Goal: Communication & Community: Answer question/provide support

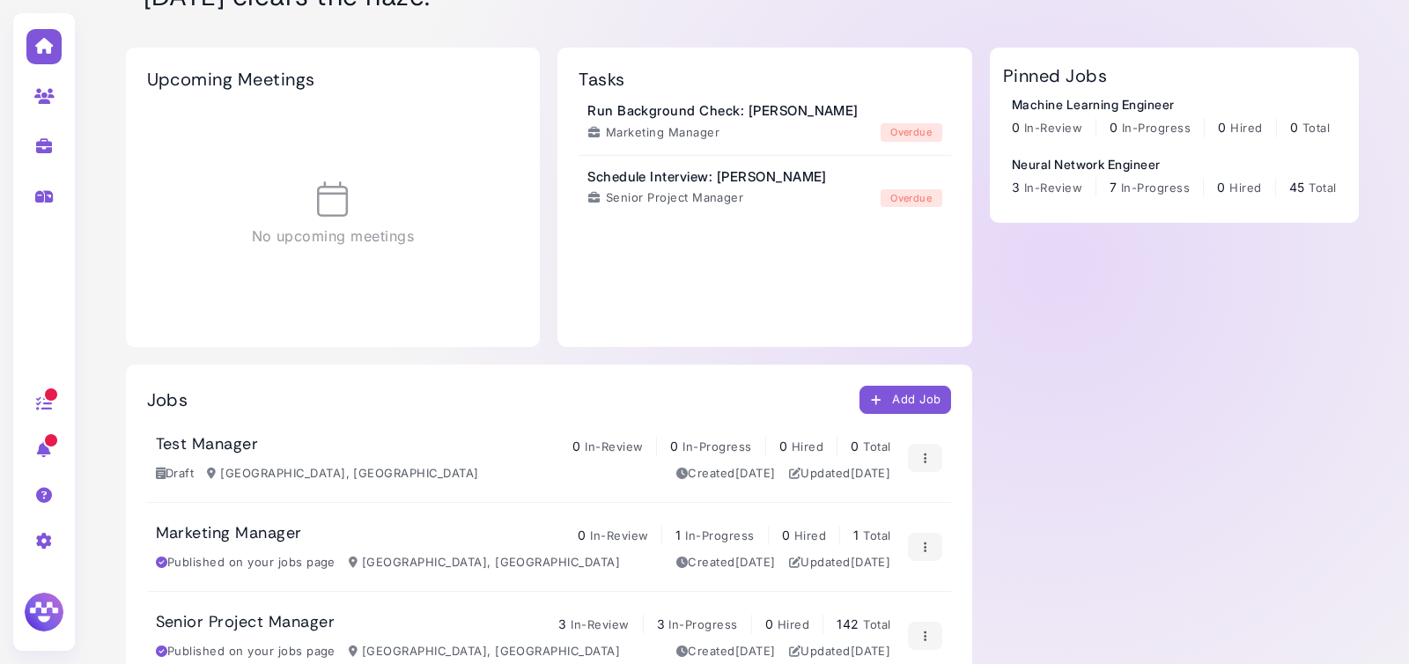
scroll to position [181, 0]
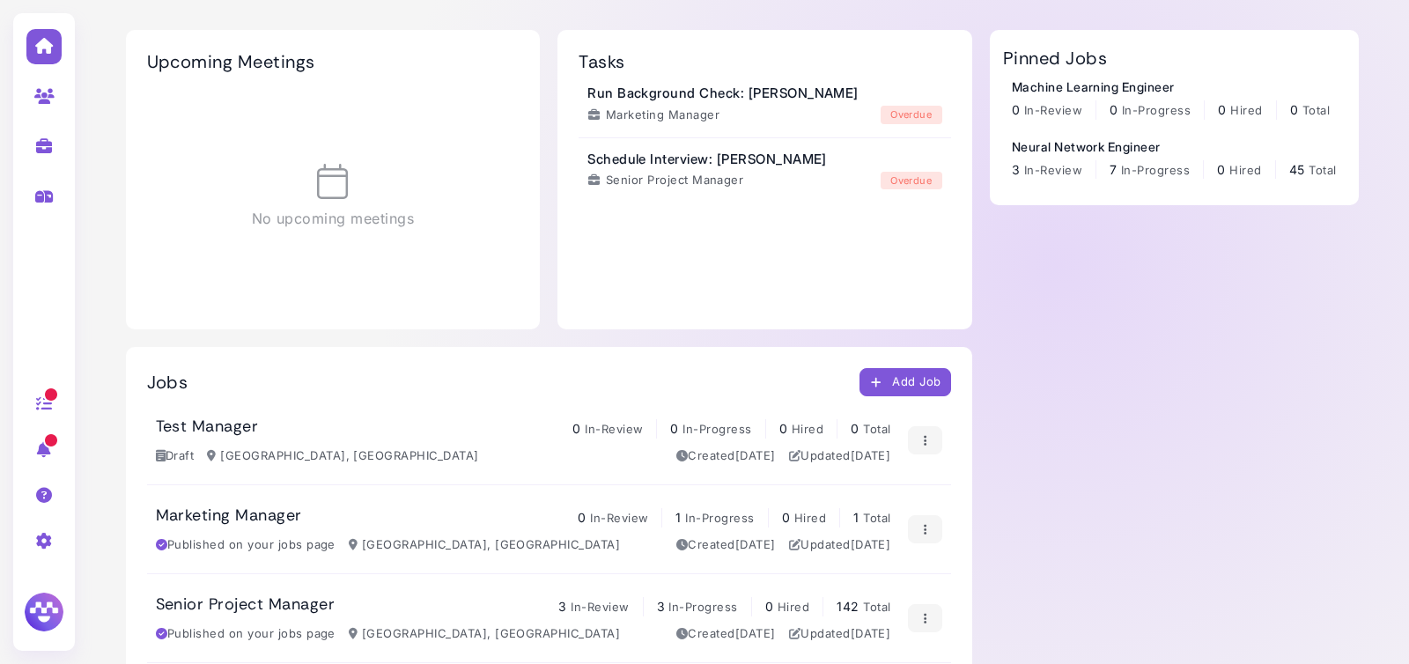
click at [304, 601] on h3 "Senior Project Manager" at bounding box center [246, 604] width 180 height 19
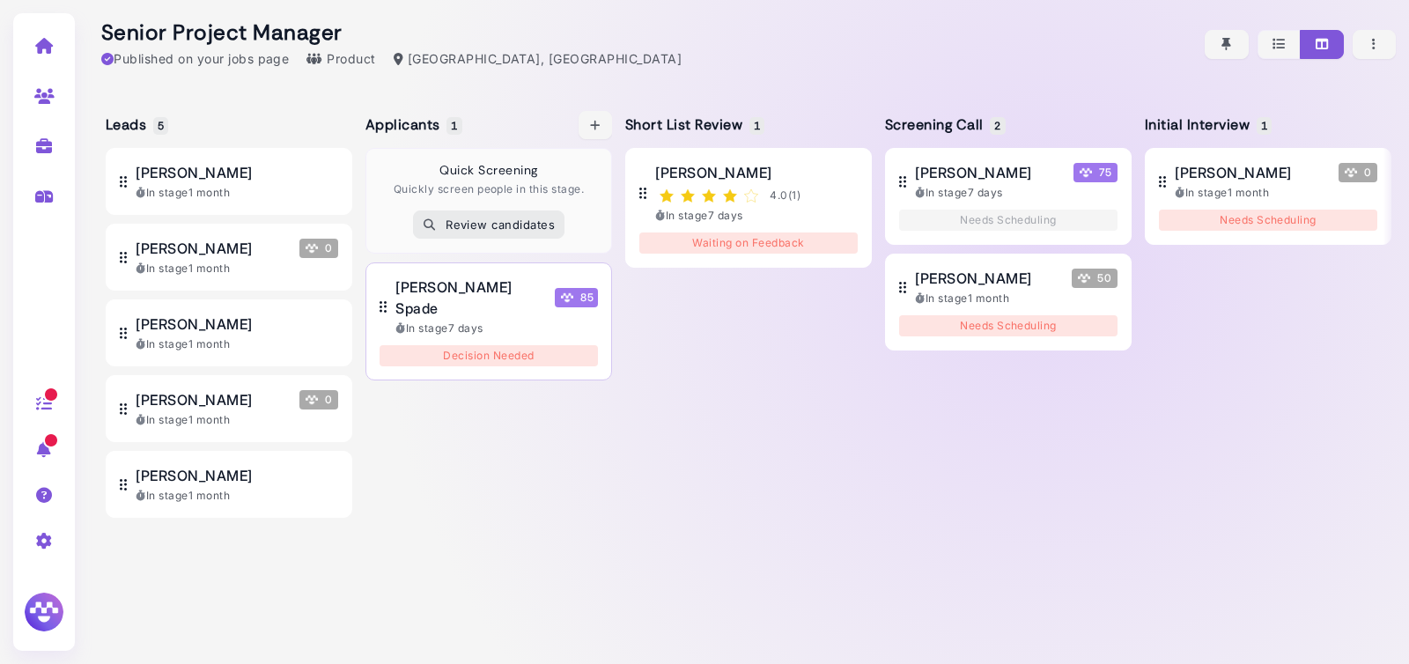
click at [499, 294] on span "[PERSON_NAME] Spade" at bounding box center [471, 298] width 152 height 42
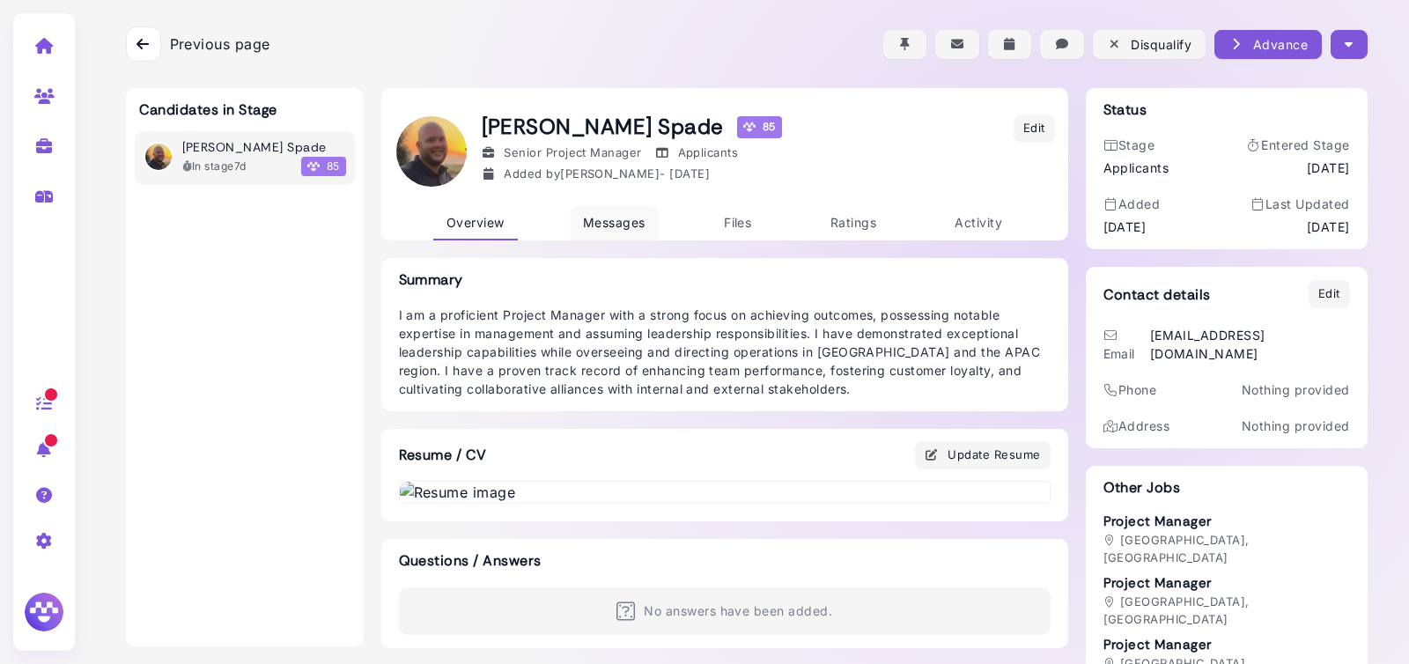
click at [637, 213] on link "Messages" at bounding box center [614, 223] width 89 height 34
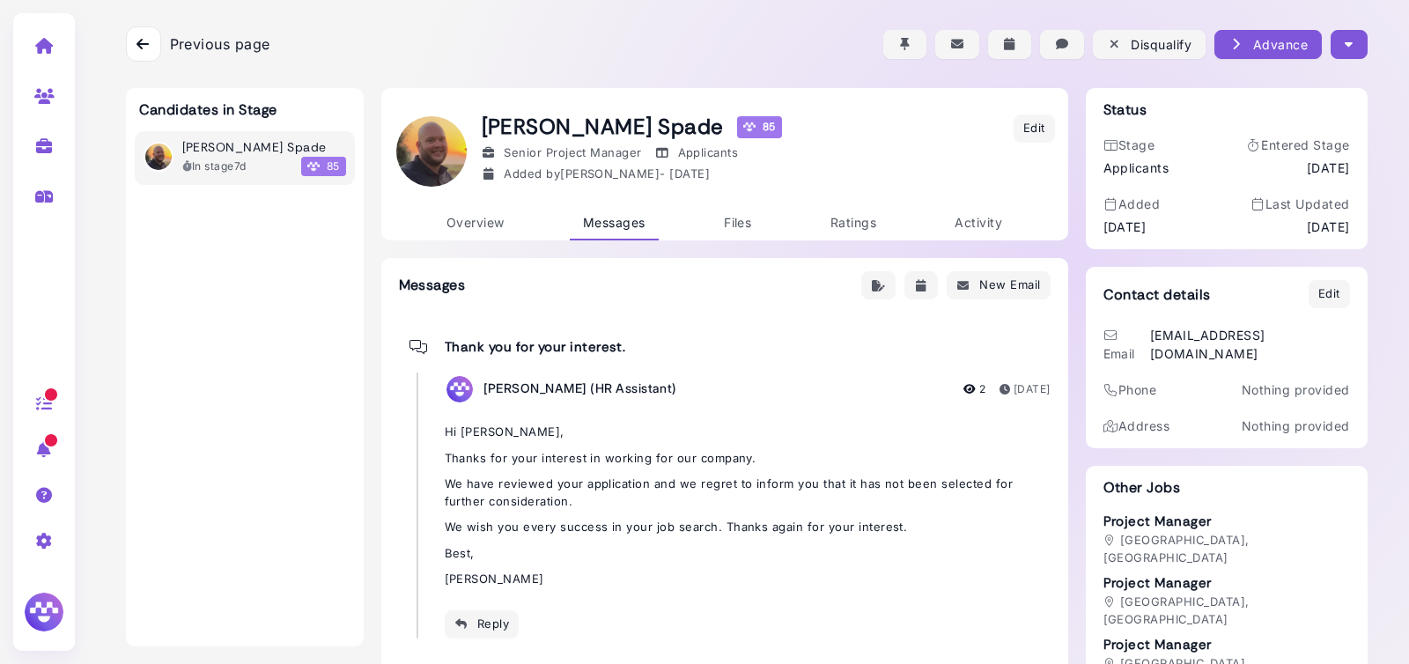
click at [144, 42] on icon at bounding box center [143, 44] width 12 height 14
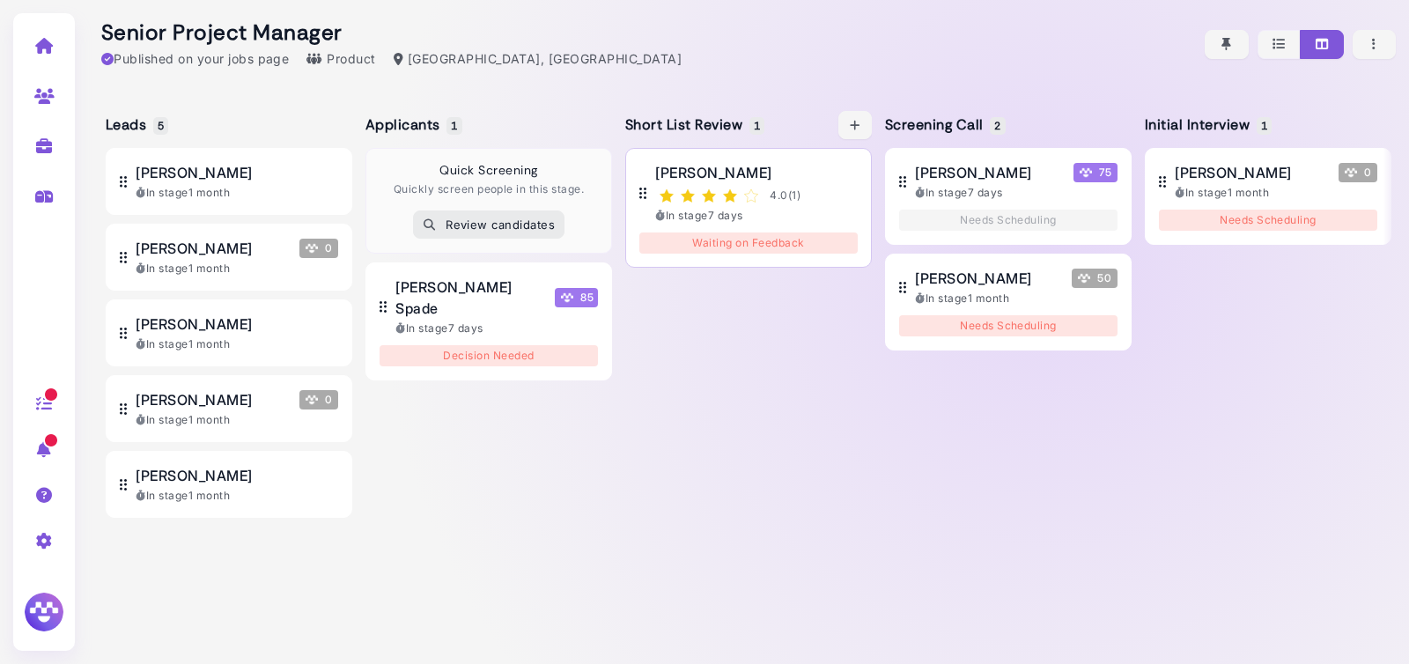
click at [829, 183] on div "[PERSON_NAME] 4.0 ( 1 ) In stage 7 days" at bounding box center [756, 193] width 203 height 62
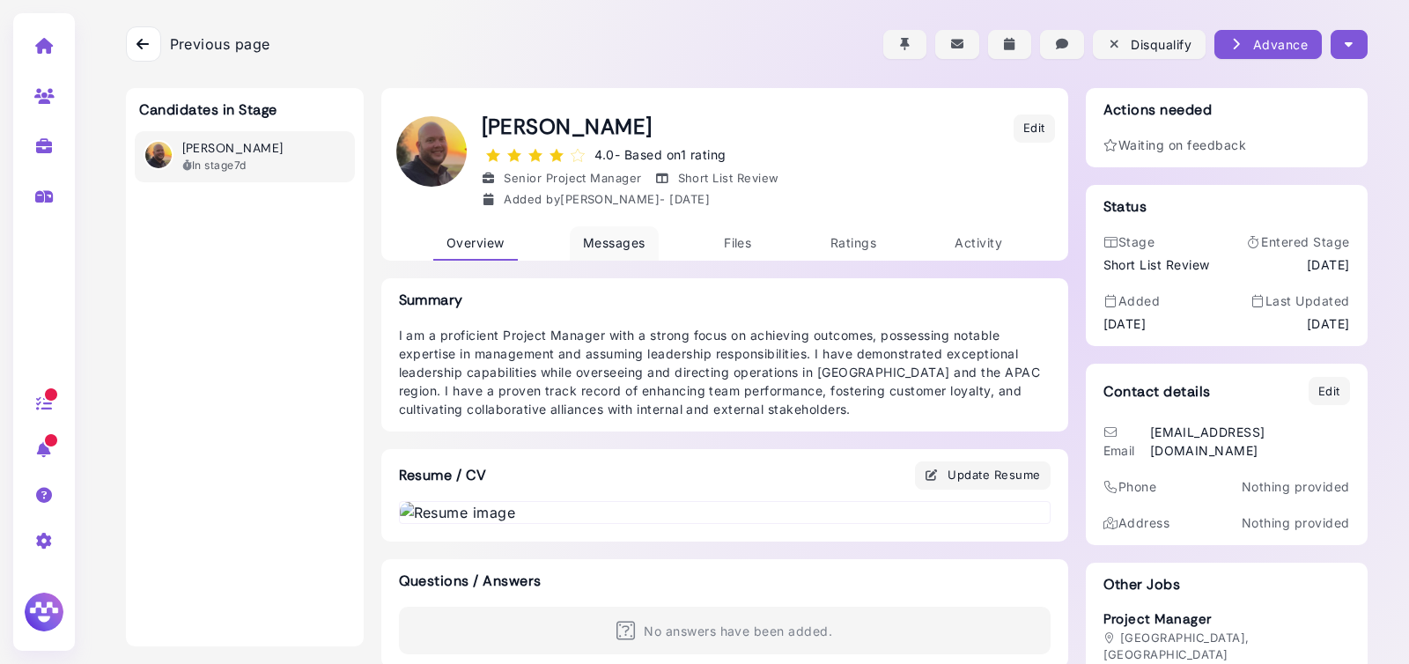
click at [628, 248] on span "Messages" at bounding box center [614, 242] width 63 height 15
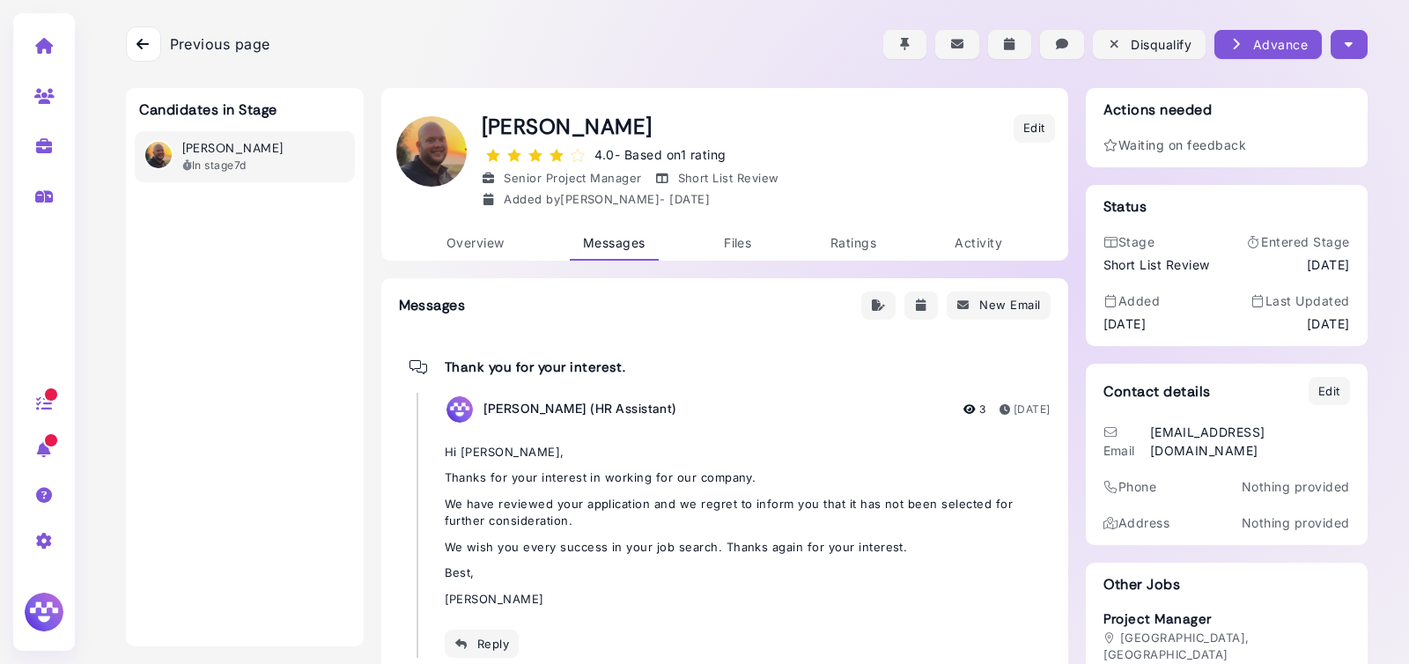
drag, startPoint x: 148, startPoint y: 41, endPoint x: 168, endPoint y: 48, distance: 21.2
click at [148, 41] on icon at bounding box center [143, 44] width 12 height 14
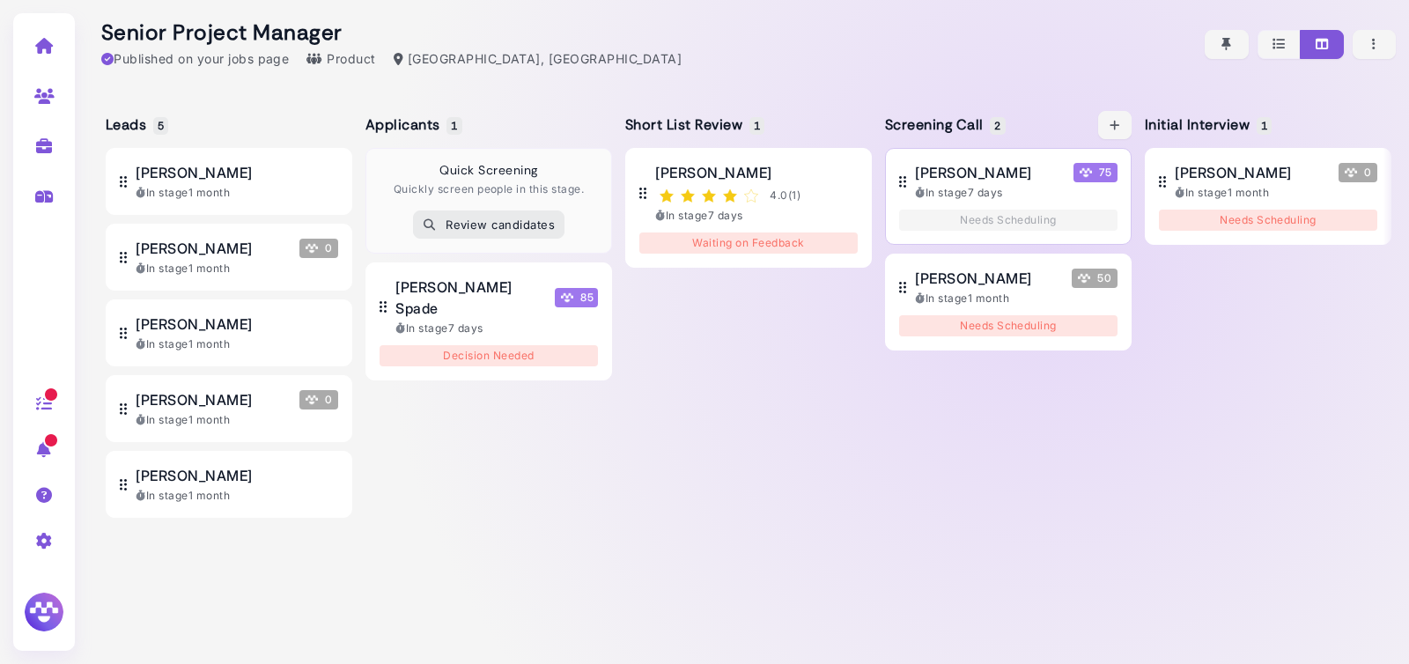
click at [998, 201] on div "[PERSON_NAME] 75 In stage 7 days" at bounding box center [1016, 181] width 203 height 39
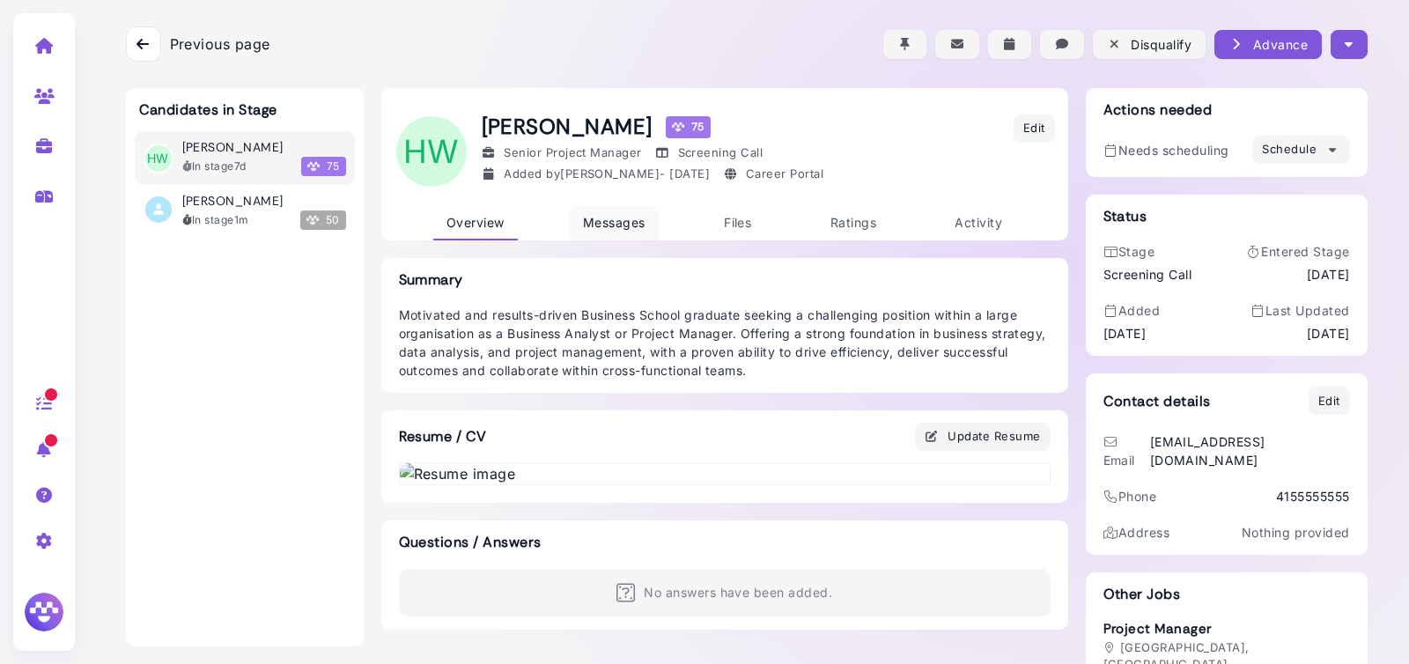
click at [634, 222] on span "Messages" at bounding box center [614, 222] width 63 height 15
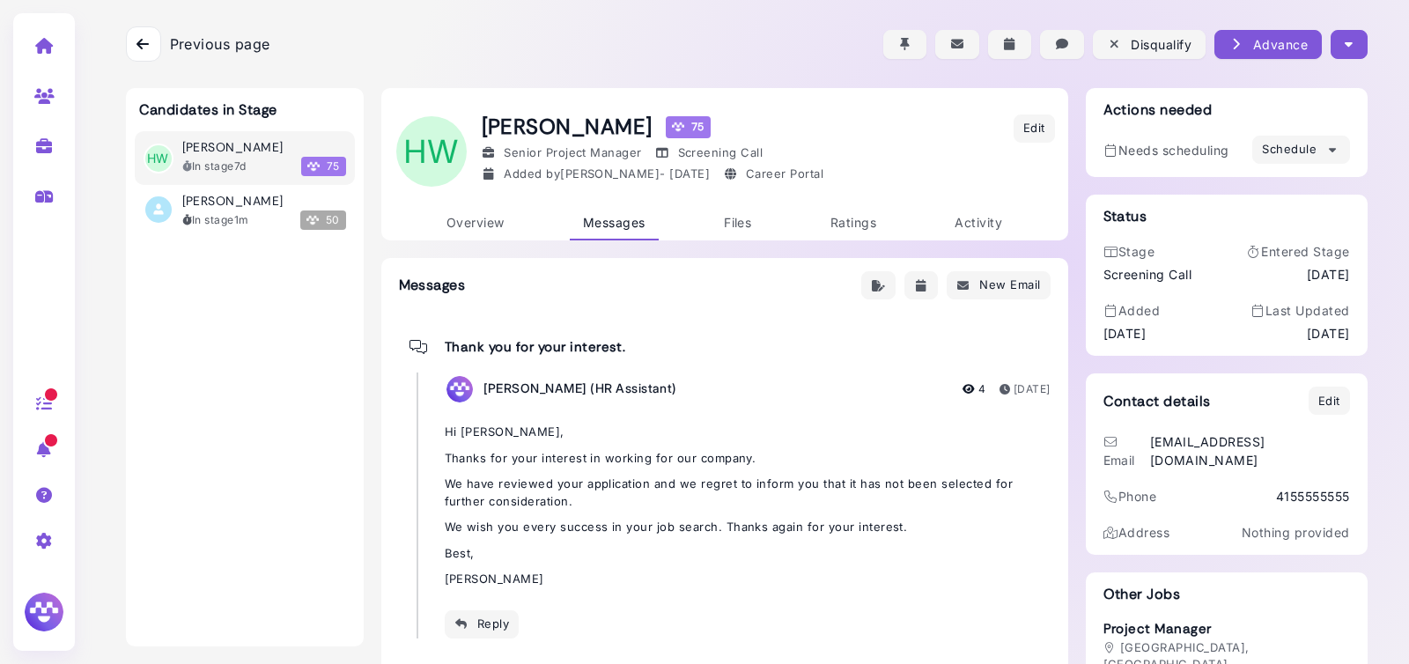
click at [144, 50] on icon at bounding box center [143, 44] width 12 height 14
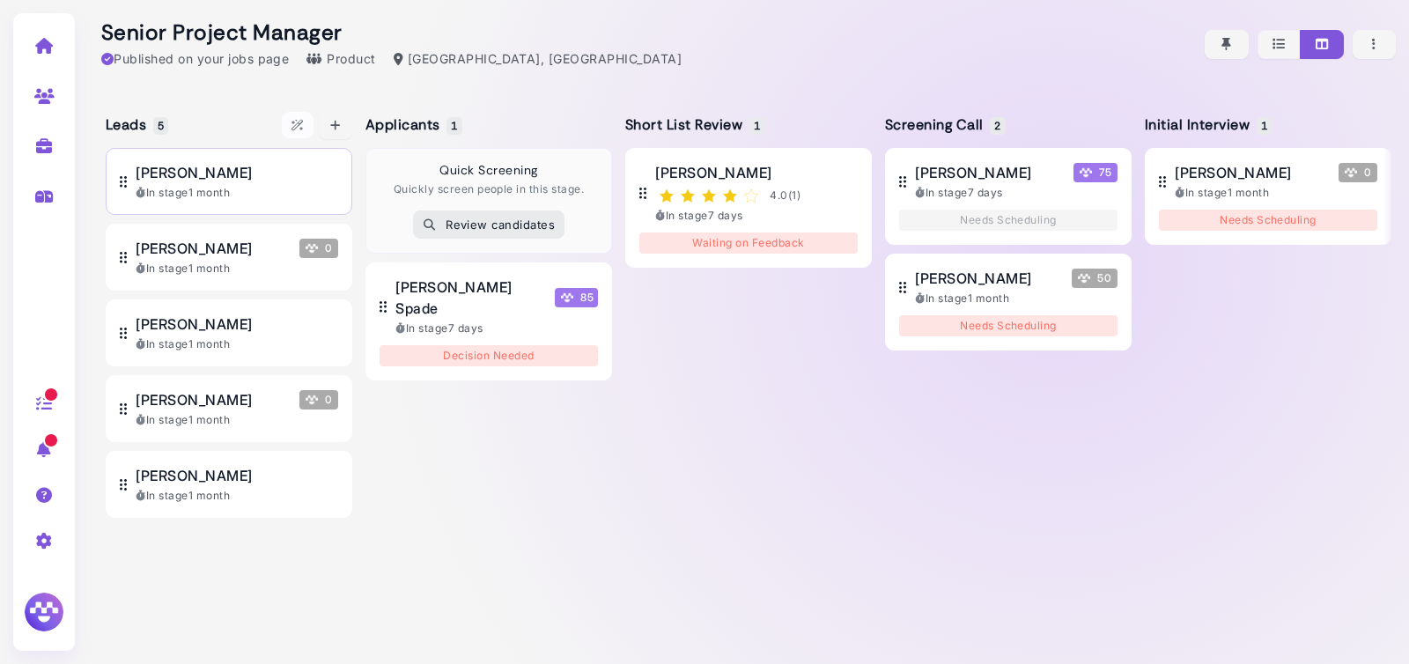
scroll to position [0, 1]
click at [220, 185] on div "In stage 1 month" at bounding box center [236, 193] width 203 height 16
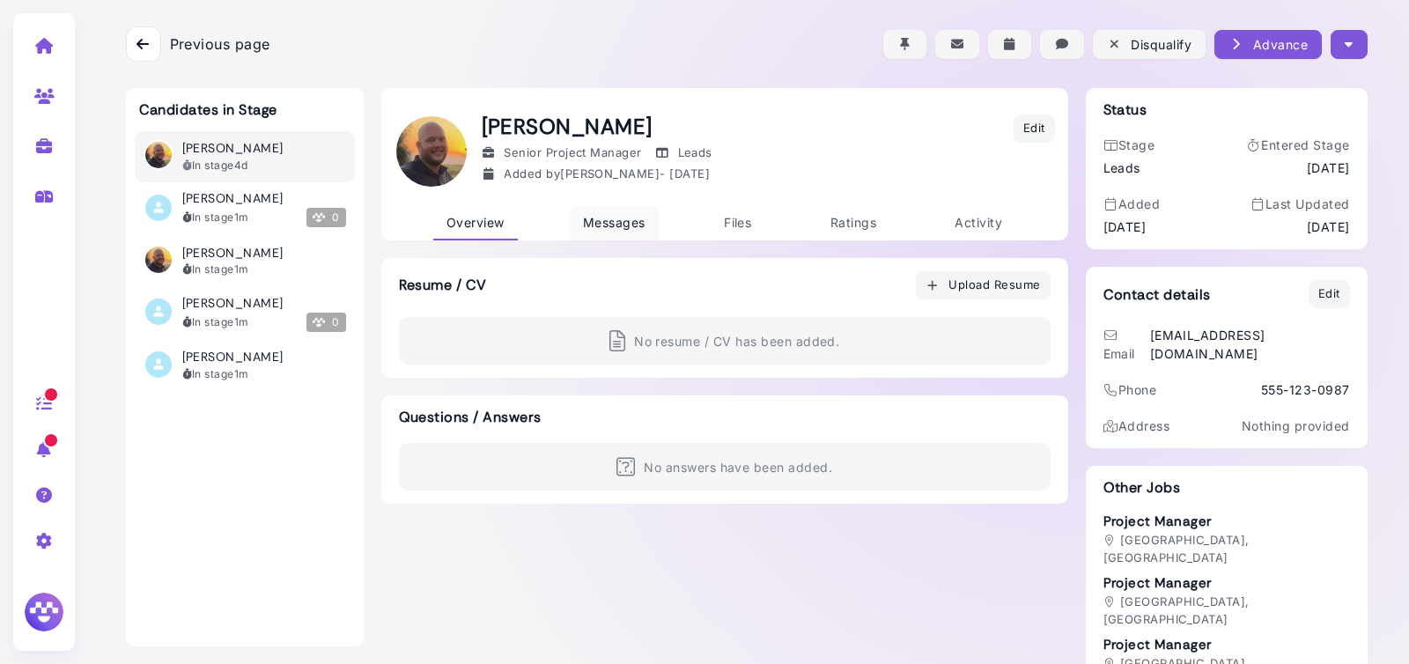
click at [618, 216] on span "Messages" at bounding box center [614, 222] width 63 height 15
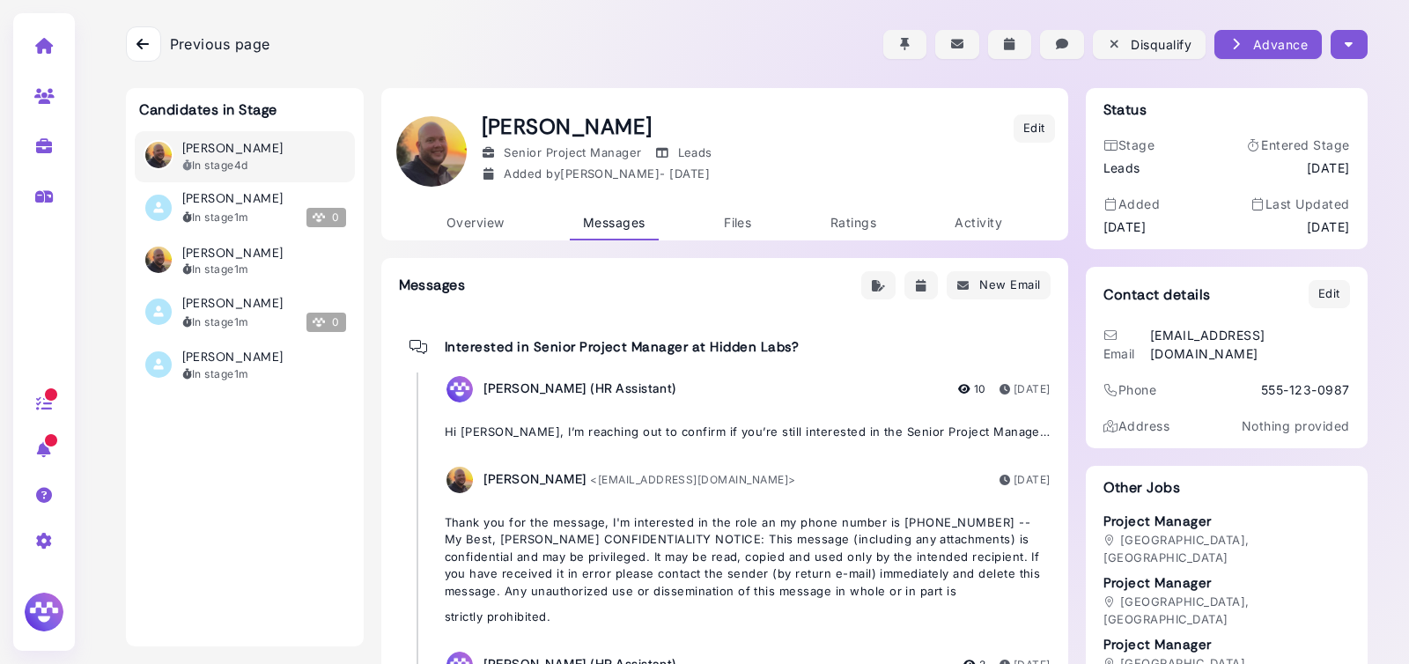
click at [733, 424] on p "Hi [PERSON_NAME], I’m reaching out to confirm if you’re still interested in the…" at bounding box center [748, 433] width 606 height 18
